Goal: Entertainment & Leisure: Consume media (video, audio)

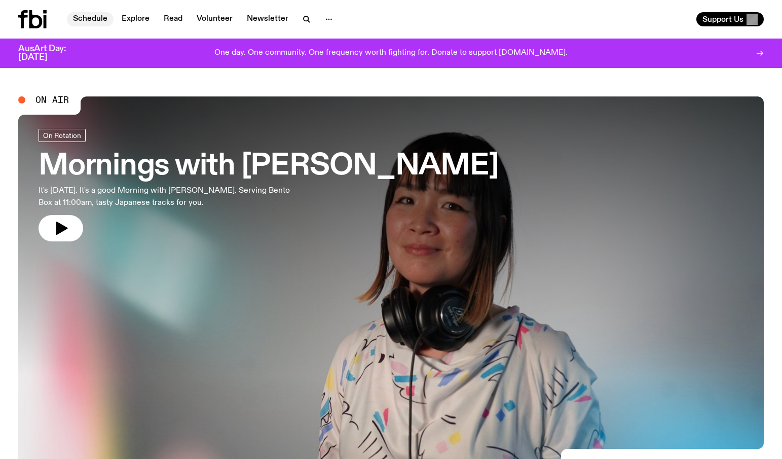
click at [99, 21] on link "Schedule" at bounding box center [90, 19] width 47 height 14
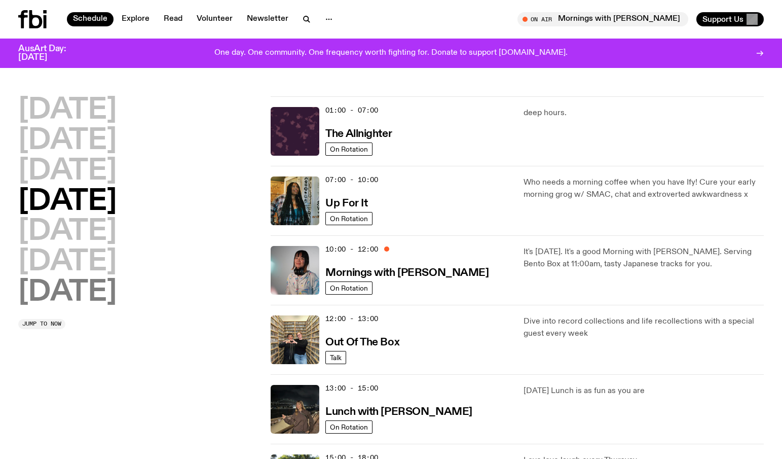
click at [69, 292] on h2 "[DATE]" at bounding box center [67, 292] width 98 height 28
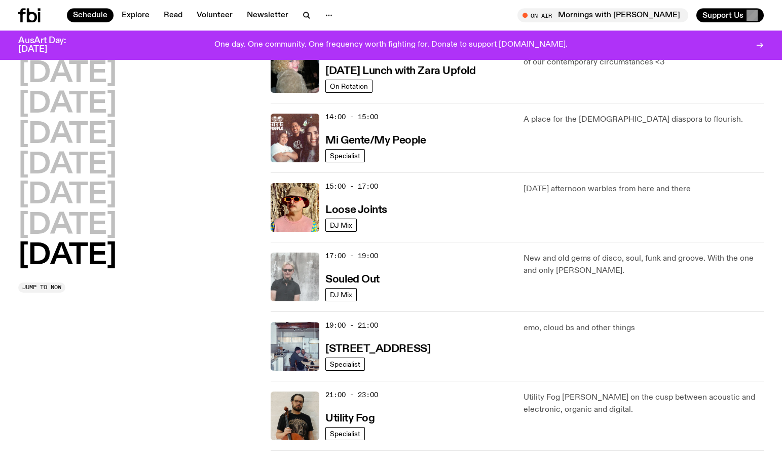
scroll to position [471, 0]
click at [304, 274] on img at bounding box center [295, 277] width 49 height 49
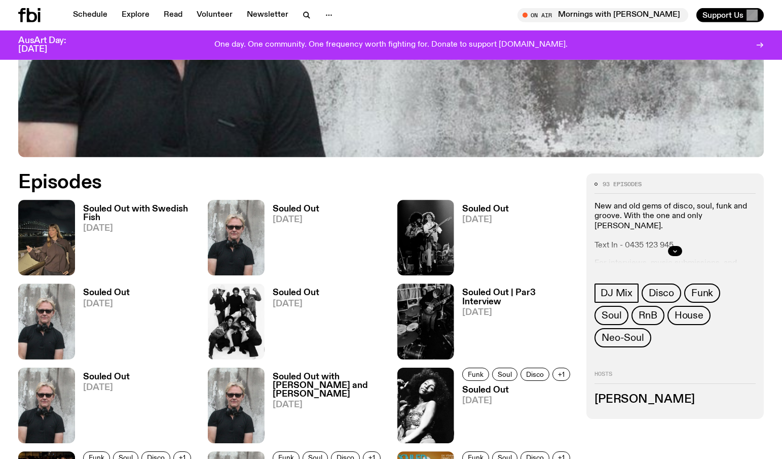
scroll to position [423, 0]
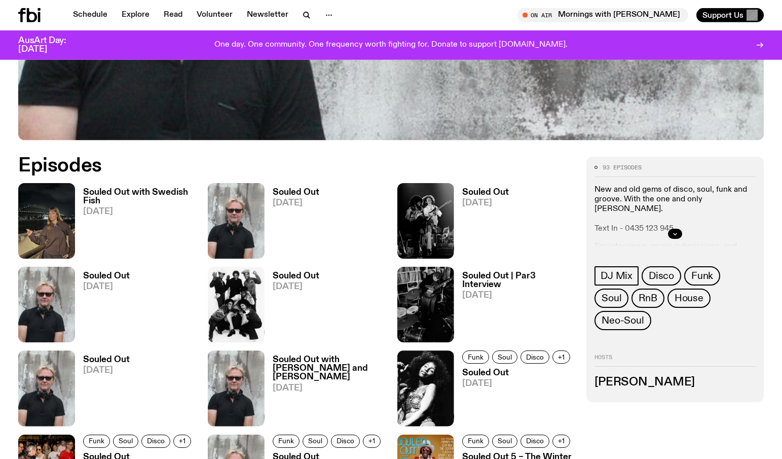
click at [231, 219] on img at bounding box center [236, 220] width 57 height 75
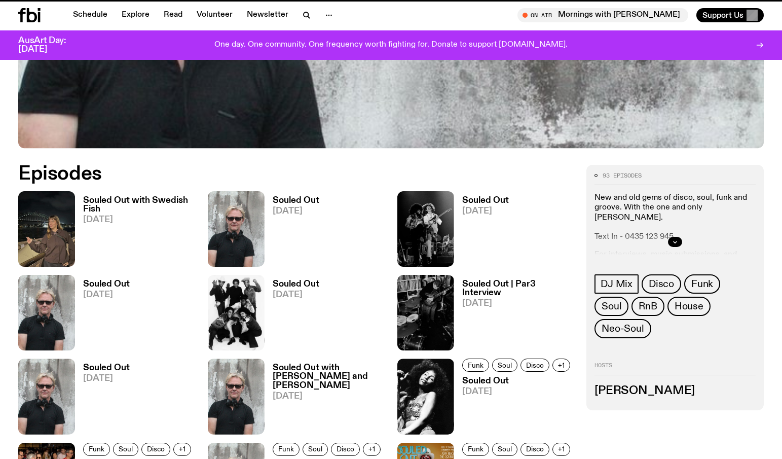
scroll to position [415, 0]
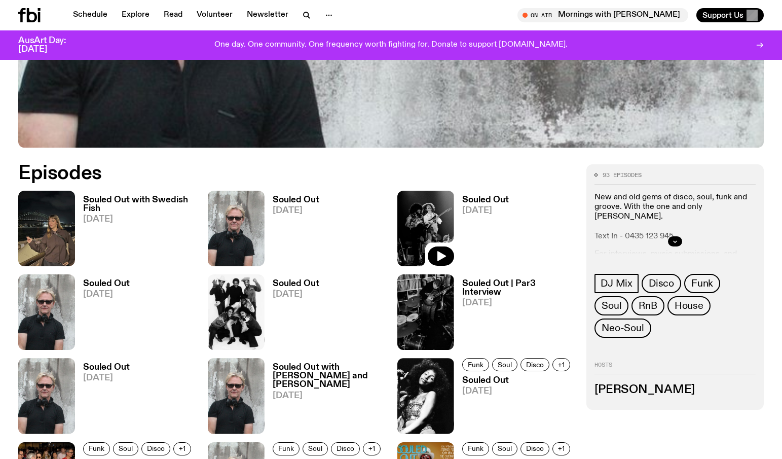
click at [439, 233] on img at bounding box center [425, 228] width 57 height 75
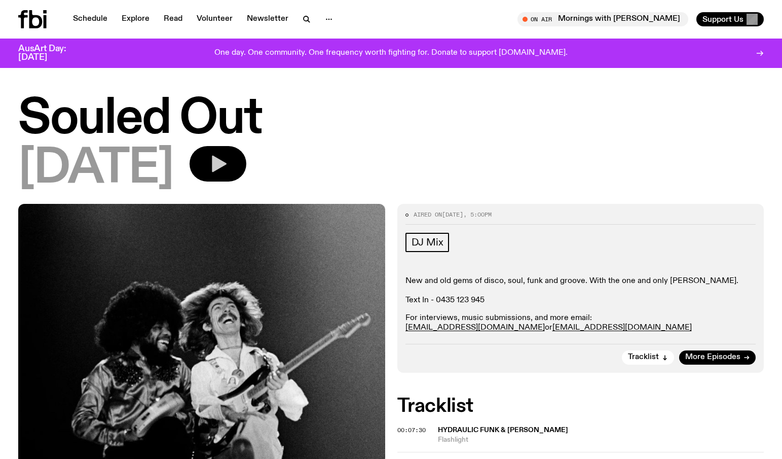
click at [246, 157] on button "button" at bounding box center [217, 163] width 57 height 35
